Goal: Information Seeking & Learning: Learn about a topic

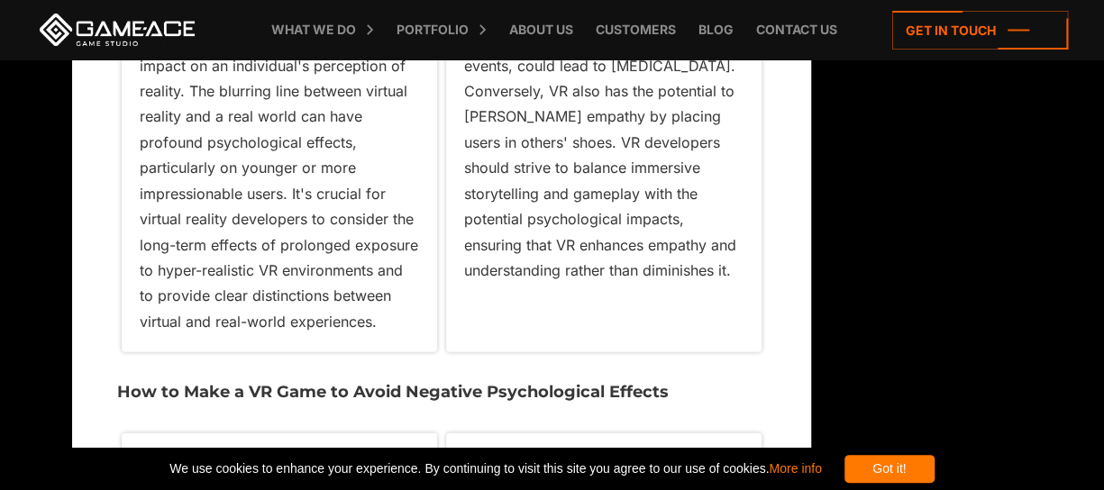
scroll to position [9062, 0]
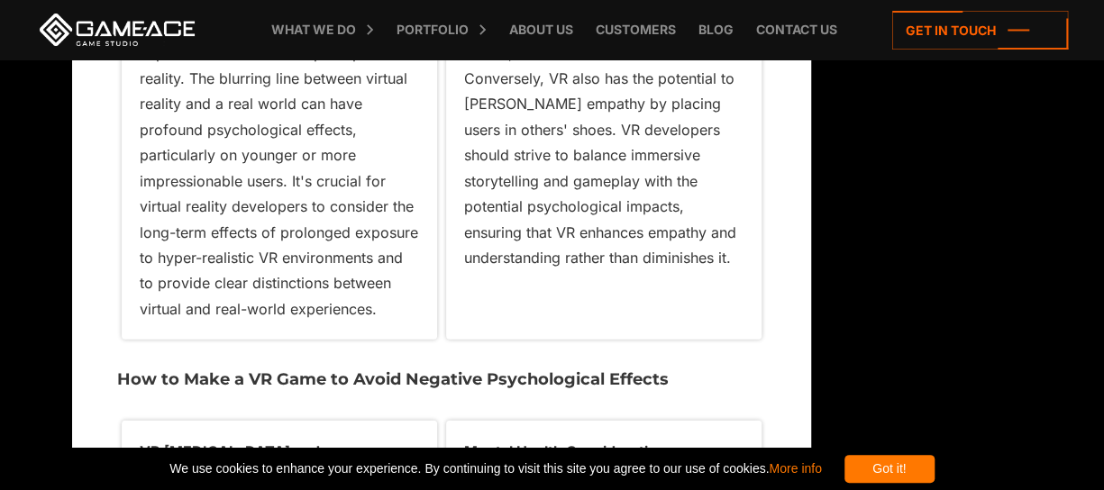
scroll to position [9056, 0]
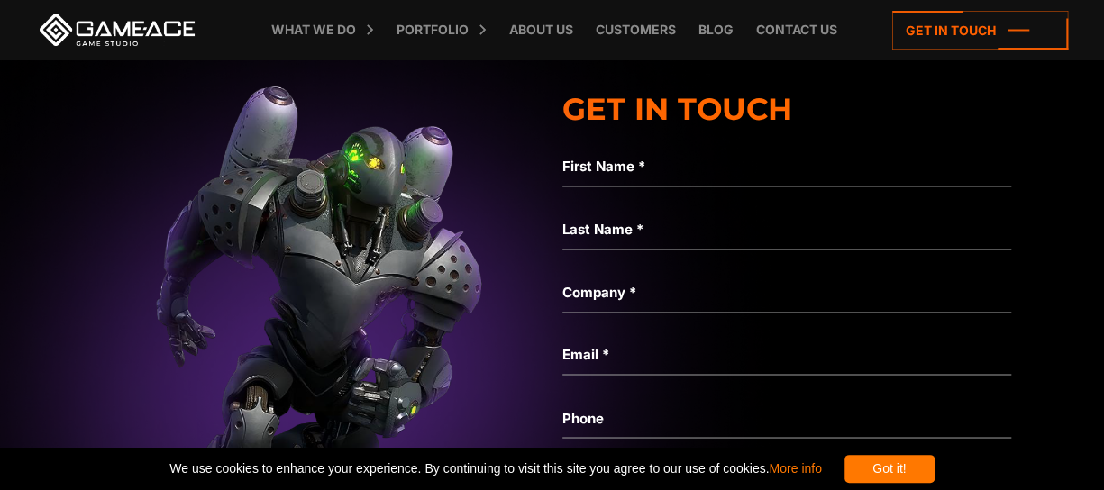
scroll to position [11217, 0]
